Goal: Task Accomplishment & Management: Use online tool/utility

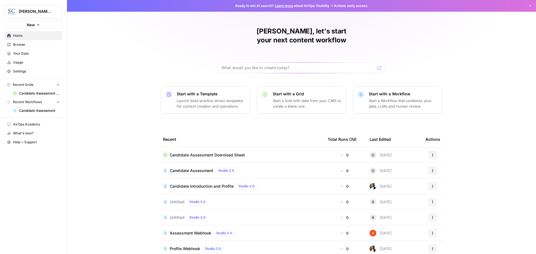
click at [184, 168] on span "Candidate Assessment" at bounding box center [192, 171] width 44 height 6
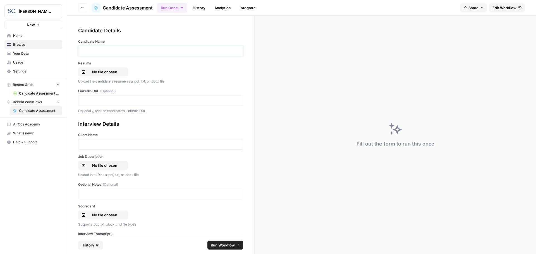
click at [107, 49] on p at bounding box center [161, 51] width 158 height 6
click at [109, 71] on p "No file chosen" at bounding box center [105, 72] width 36 height 6
click at [93, 99] on p at bounding box center [161, 101] width 158 height 6
click at [92, 146] on p at bounding box center [161, 145] width 158 height 6
click at [99, 166] on p "No file chosen" at bounding box center [105, 166] width 36 height 6
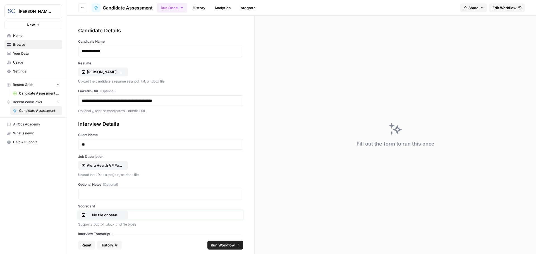
click at [99, 214] on p "No file chosen" at bounding box center [105, 216] width 36 height 6
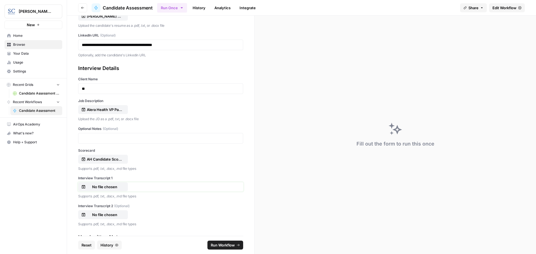
click at [96, 187] on p "No file chosen" at bounding box center [105, 187] width 36 height 6
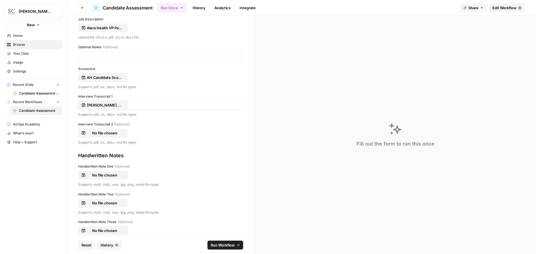
scroll to position [140, 0]
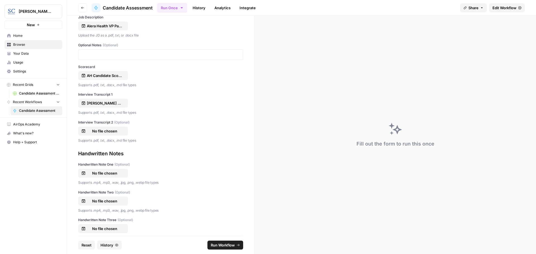
click at [223, 245] on span "Run Workflow" at bounding box center [223, 246] width 24 height 6
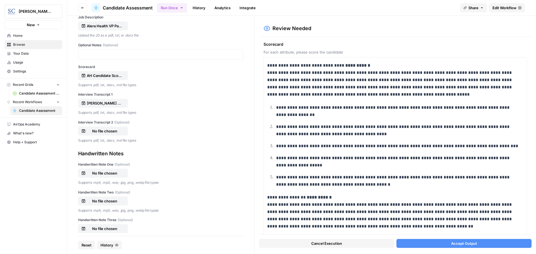
click at [471, 244] on span "Accept Output" at bounding box center [464, 244] width 26 height 6
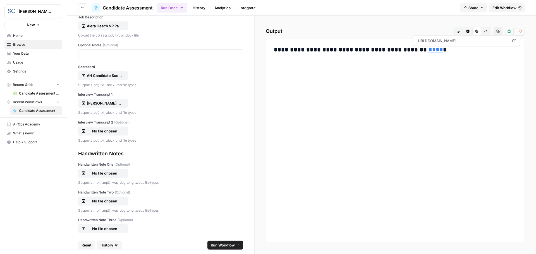
click at [429, 50] on link "****" at bounding box center [436, 50] width 15 height 6
click at [13, 35] on span "Home" at bounding box center [36, 35] width 47 height 5
